Goal: Transaction & Acquisition: Purchase product/service

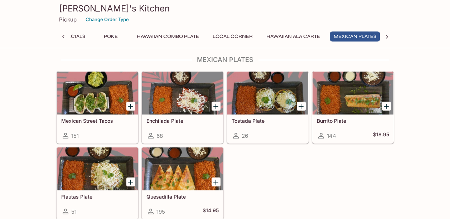
scroll to position [0, 127]
click at [273, 99] on div at bounding box center [267, 93] width 81 height 43
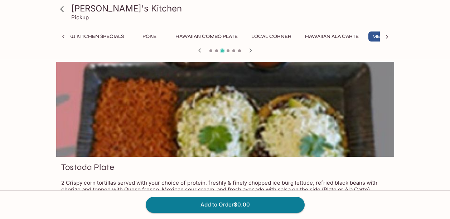
scroll to position [0, 127]
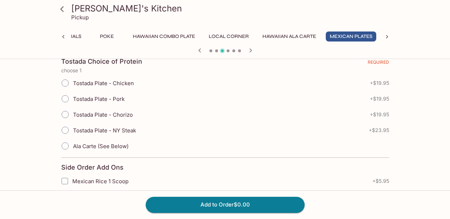
scroll to position [172, 0]
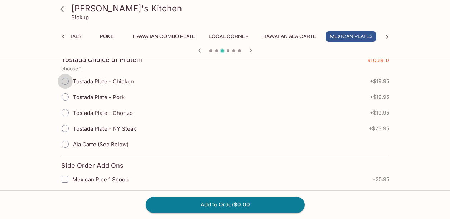
click at [67, 82] on input "Tostada Plate - Chicken" at bounding box center [65, 81] width 15 height 15
radio input "true"
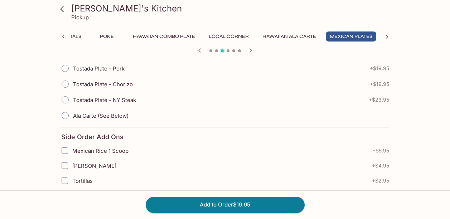
scroll to position [190, 0]
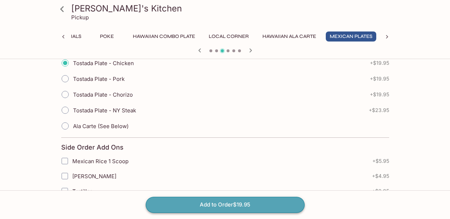
click at [281, 205] on button "Add to Order $19.95" at bounding box center [225, 205] width 159 height 16
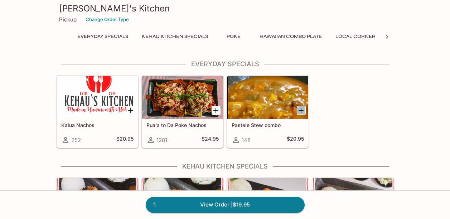
click at [301, 110] on icon "Add Pastele Stew combo" at bounding box center [301, 110] width 5 height 5
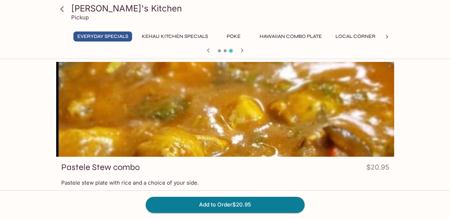
click at [319, 179] on p "Pastele stew plate with rice and a choice of your side." at bounding box center [225, 182] width 328 height 7
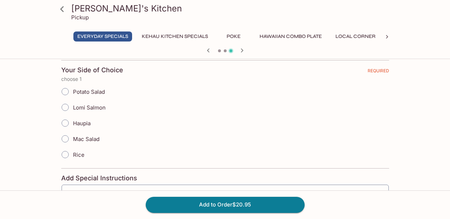
scroll to position [158, 0]
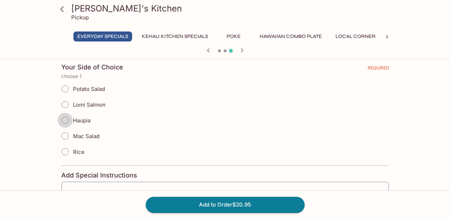
click at [68, 120] on input "Haupia" at bounding box center [65, 120] width 15 height 15
radio input "true"
click at [257, 202] on button "Add to Order $20.95" at bounding box center [225, 205] width 159 height 16
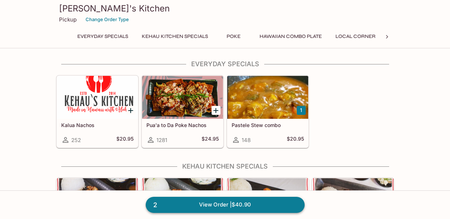
click at [251, 208] on link "2 View Order | $40.90" at bounding box center [225, 205] width 159 height 16
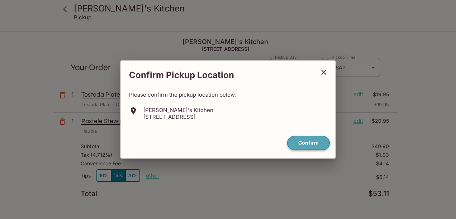
click at [308, 142] on button "Confirm" at bounding box center [308, 143] width 43 height 14
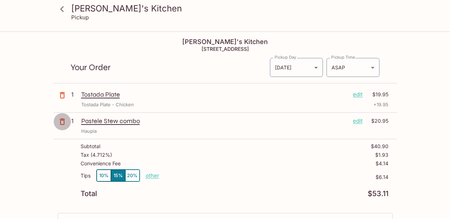
click at [59, 121] on icon "button" at bounding box center [62, 122] width 9 height 9
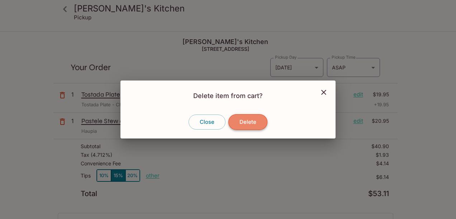
click at [244, 118] on button "Delete" at bounding box center [247, 122] width 39 height 16
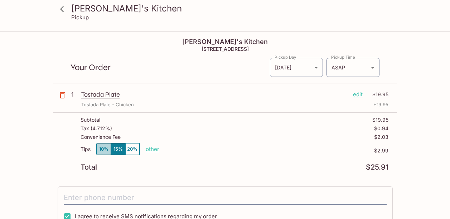
click at [105, 148] on button "10%" at bounding box center [104, 149] width 14 height 12
click at [270, 153] on p "$2.00" at bounding box center [273, 151] width 229 height 6
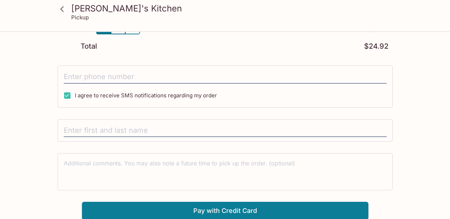
scroll to position [122, 0]
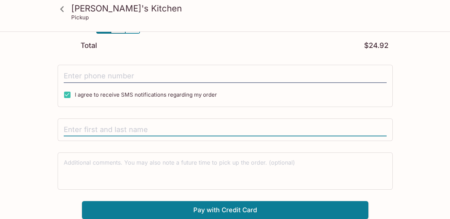
click at [193, 128] on input "text" at bounding box center [225, 130] width 323 height 14
type input "[PERSON_NAME]"
type input "[PHONE_NUMBER]"
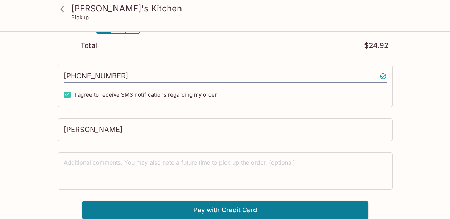
click at [42, 154] on div "[PERSON_NAME]'s Kitchen Pickup [PERSON_NAME]'s Kitchen 98-[STREET_ADDRESS] Your…" at bounding box center [225, 64] width 450 height 309
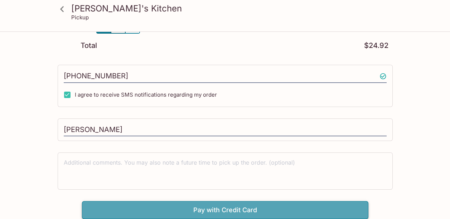
click at [187, 207] on button "Pay with Credit Card" at bounding box center [225, 210] width 287 height 18
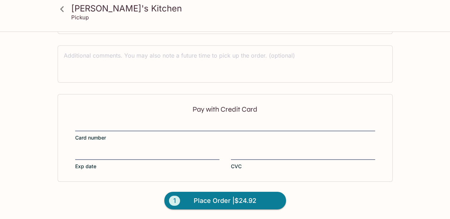
scroll to position [229, 0]
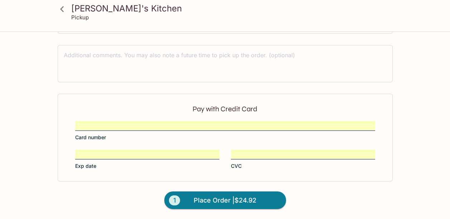
click at [53, 150] on div "[PERSON_NAME]'s Kitchen Pickup [PERSON_NAME]'s Kitchen 98-[STREET_ADDRESS] Your…" at bounding box center [225, 11] width 450 height 416
click at [334, 198] on form "Pay with Credit Card Card number Exp date CVC 1 Place Order | $24.92" at bounding box center [225, 156] width 344 height 125
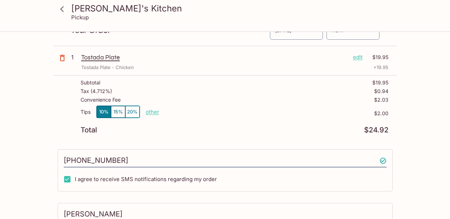
scroll to position [0, 0]
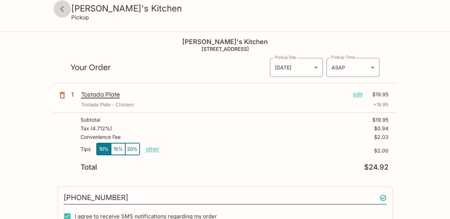
click at [61, 10] on icon at bounding box center [62, 9] width 13 height 13
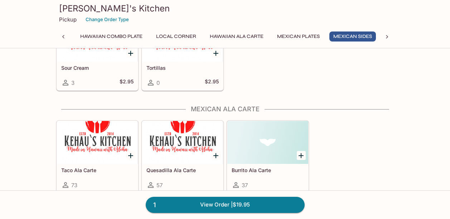
scroll to position [1404, 0]
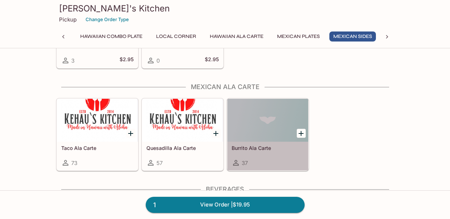
click at [257, 132] on div at bounding box center [267, 120] width 81 height 43
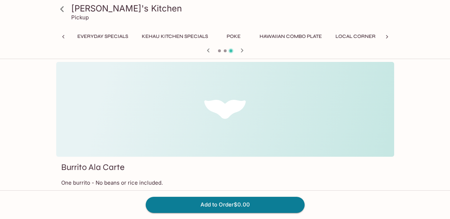
scroll to position [0, 246]
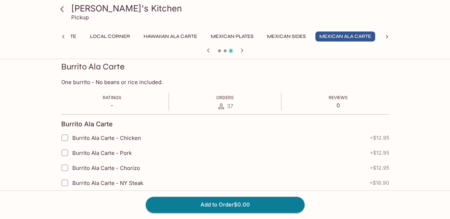
scroll to position [100, 0]
click at [66, 154] on input "Burrito Ala Carte - Pork" at bounding box center [65, 153] width 14 height 14
checkbox input "true"
click at [66, 139] on input "Burrito Ala Carte - Chicken" at bounding box center [65, 138] width 14 height 14
checkbox input "true"
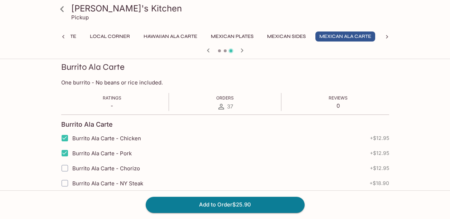
click at [66, 153] on input "Burrito Ala Carte - Pork" at bounding box center [65, 153] width 14 height 14
checkbox input "false"
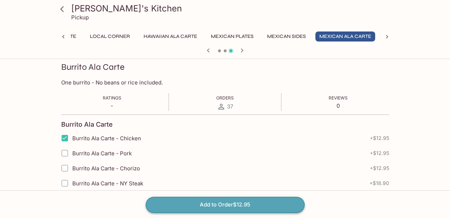
click at [215, 205] on button "Add to Order $12.95" at bounding box center [225, 205] width 159 height 16
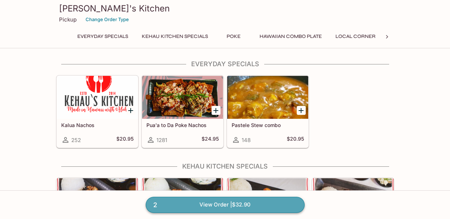
click at [262, 203] on link "2 View Order | $32.90" at bounding box center [225, 205] width 159 height 16
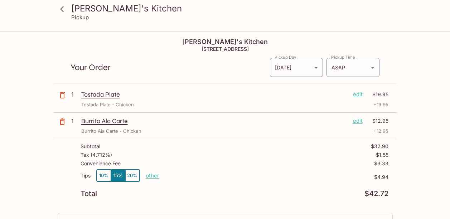
type input "[PHONE_NUMBER]"
type input "[PERSON_NAME]"
click at [104, 177] on button "10%" at bounding box center [104, 176] width 14 height 12
click at [263, 182] on div "Tips 10% 15% 20% other $3.29" at bounding box center [235, 179] width 308 height 21
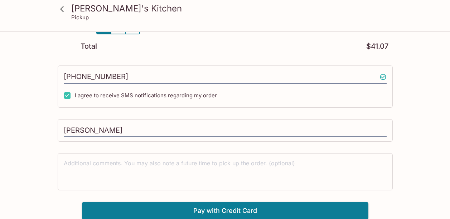
scroll to position [148, 0]
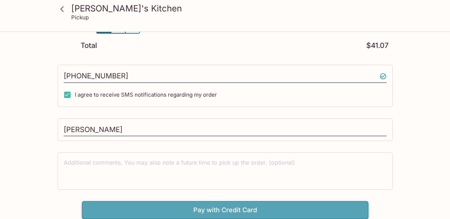
click at [244, 207] on button "Pay with Credit Card" at bounding box center [225, 210] width 287 height 18
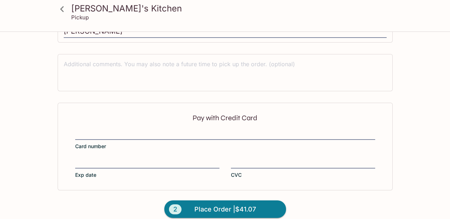
scroll to position [256, 0]
